Goal: Task Accomplishment & Management: Manage account settings

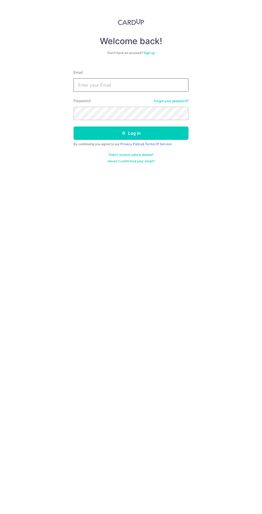
click at [150, 86] on input "Email" at bounding box center [131, 84] width 115 height 13
type input "[EMAIL_ADDRESS][DOMAIN_NAME]"
click at [74, 126] on button "Log in" at bounding box center [131, 132] width 115 height 13
click at [165, 132] on button "Log in" at bounding box center [131, 132] width 115 height 13
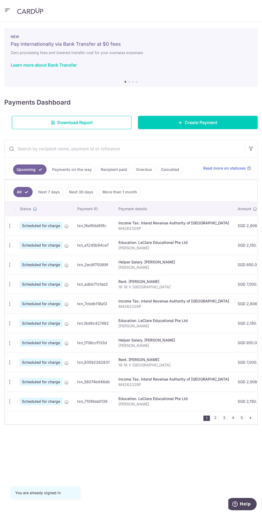
click at [73, 167] on link "Payments on the way" at bounding box center [72, 169] width 47 height 10
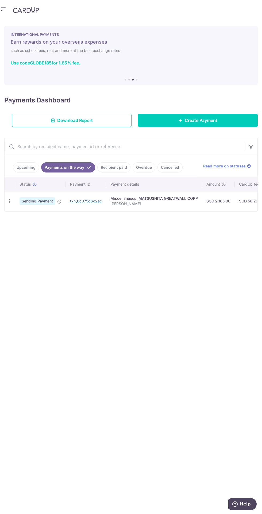
click at [91, 199] on link "txn_0c075d6c2ec" at bounding box center [86, 201] width 32 height 5
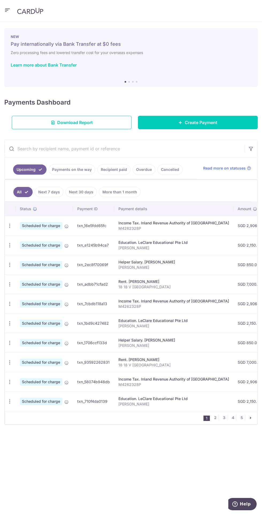
click at [115, 165] on link "Recipient paid" at bounding box center [113, 169] width 33 height 10
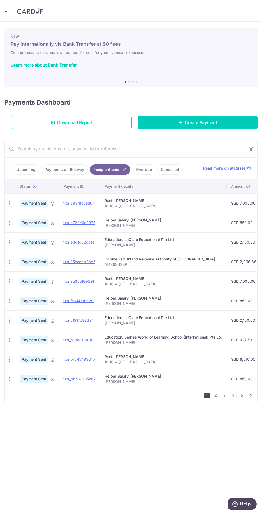
click at [30, 166] on link "Upcoming" at bounding box center [26, 169] width 26 height 10
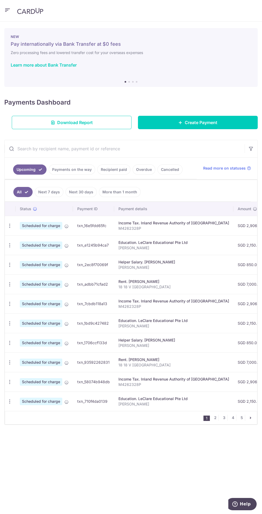
click at [9, 262] on icon "button" at bounding box center [10, 265] width 6 height 6
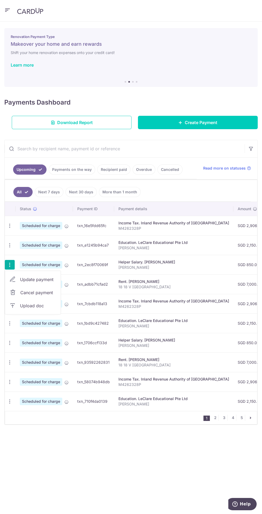
click at [45, 276] on span "Update payment" at bounding box center [38, 279] width 36 height 6
radio input "true"
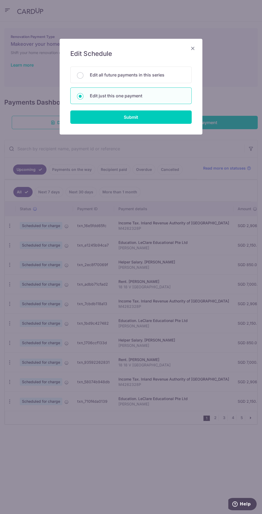
click at [168, 73] on p "Edit all future payments in this series" at bounding box center [137, 75] width 95 height 6
click at [83, 73] on input "Edit all future payments in this series" at bounding box center [80, 75] width 6 height 6
radio input "true"
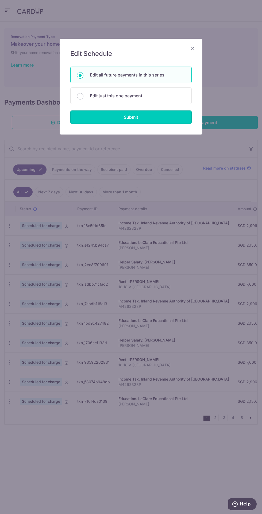
click at [164, 120] on input "Submit" at bounding box center [130, 116] width 121 height 13
radio input "true"
type input "850.00"
type input "[PERSON_NAME]"
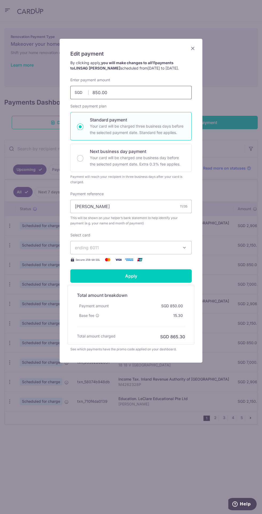
click at [161, 93] on input "850.00" at bounding box center [130, 92] width 121 height 13
type input "8"
type input "1,000.00"
click at [172, 276] on input "Apply" at bounding box center [130, 275] width 121 height 13
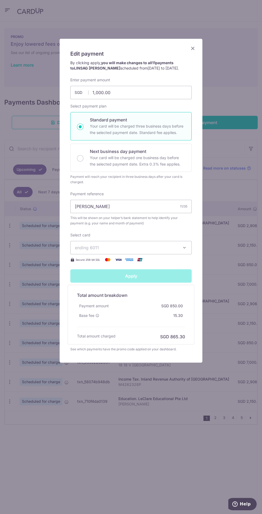
type input "Successfully Applied"
